Goal: Browse casually: Explore the website without a specific task or goal

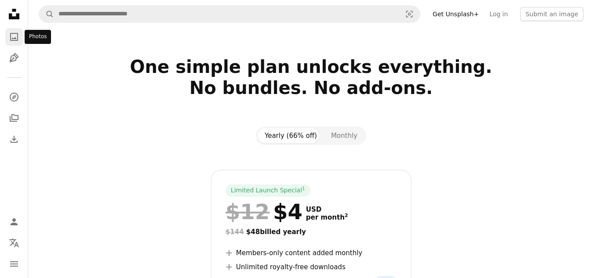
click at [18, 40] on icon "A photo" at bounding box center [14, 37] width 11 height 11
